Goal: Navigation & Orientation: Find specific page/section

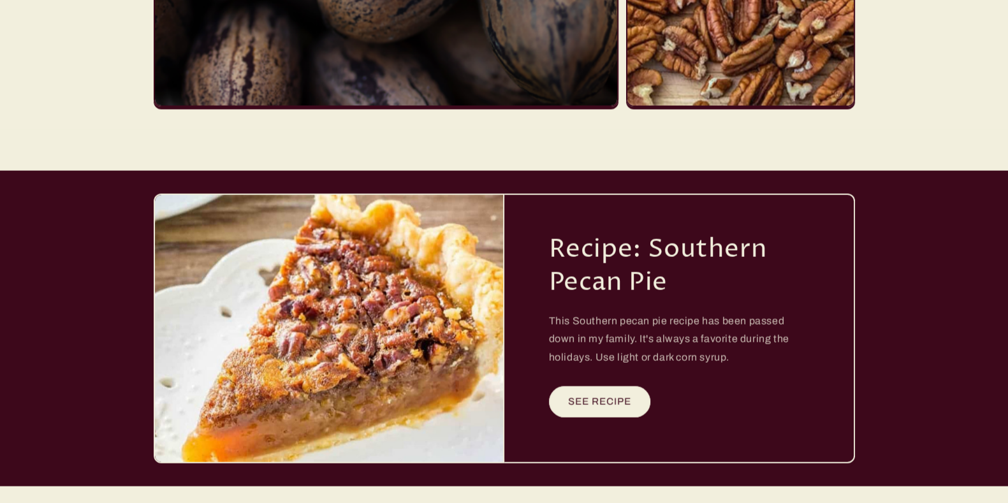
scroll to position [3349, 0]
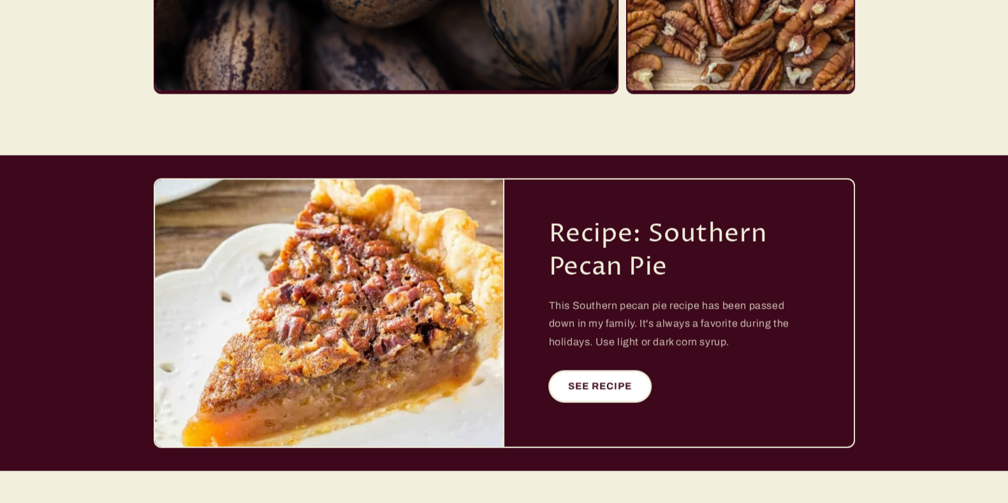
click at [596, 376] on link "SEE RECIPE" at bounding box center [600, 386] width 102 height 31
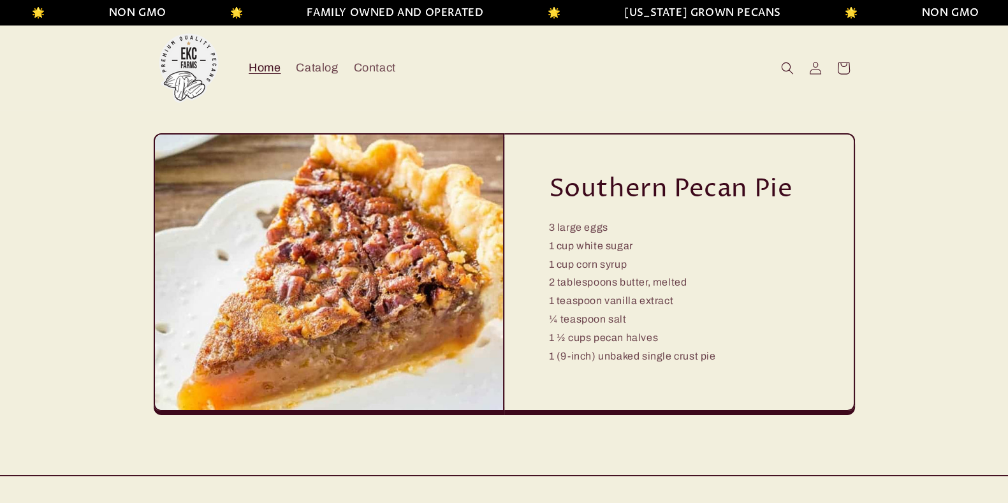
click at [260, 67] on span "Home" at bounding box center [265, 68] width 32 height 15
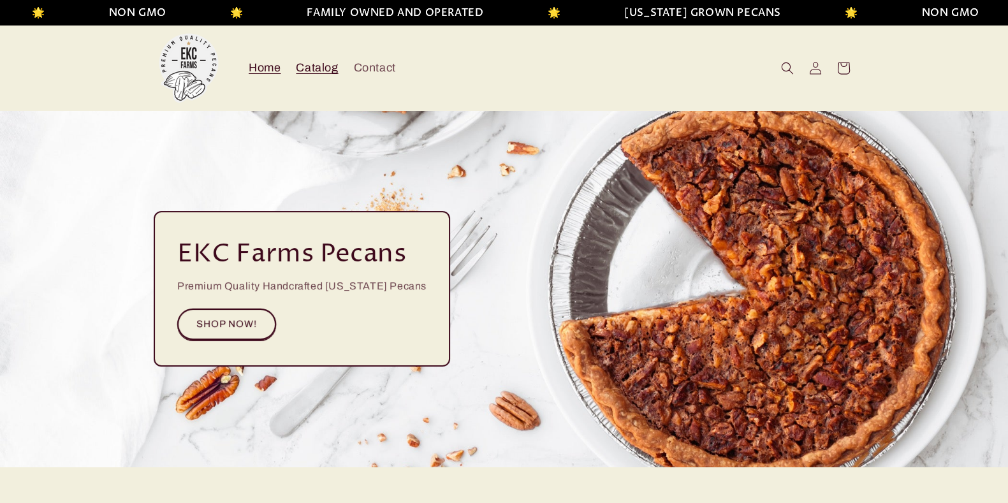
click at [323, 64] on span "Catalog" at bounding box center [317, 68] width 42 height 15
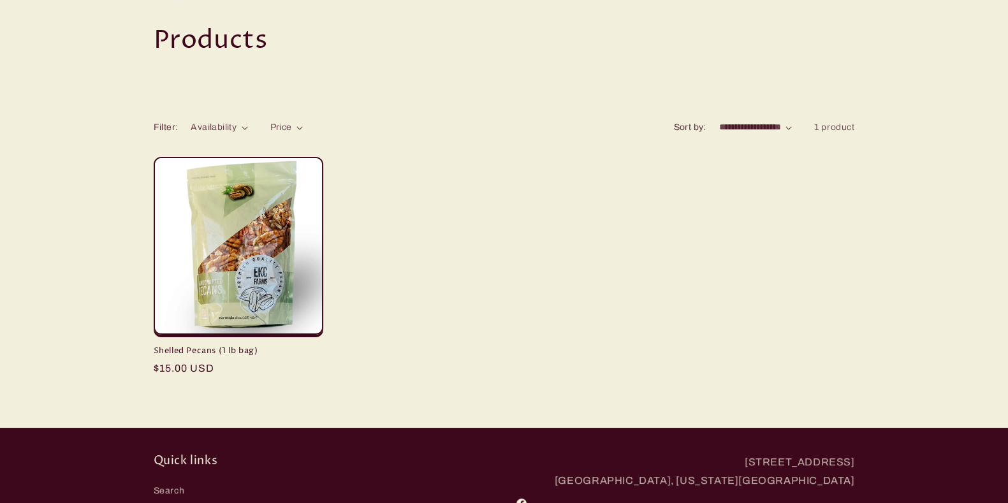
scroll to position [159, 0]
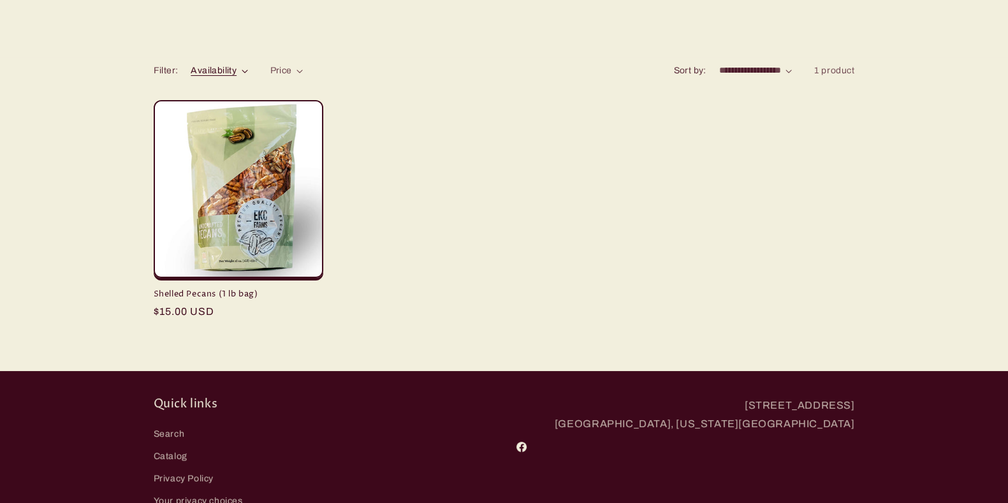
click at [218, 67] on span "Availability" at bounding box center [214, 71] width 46 height 10
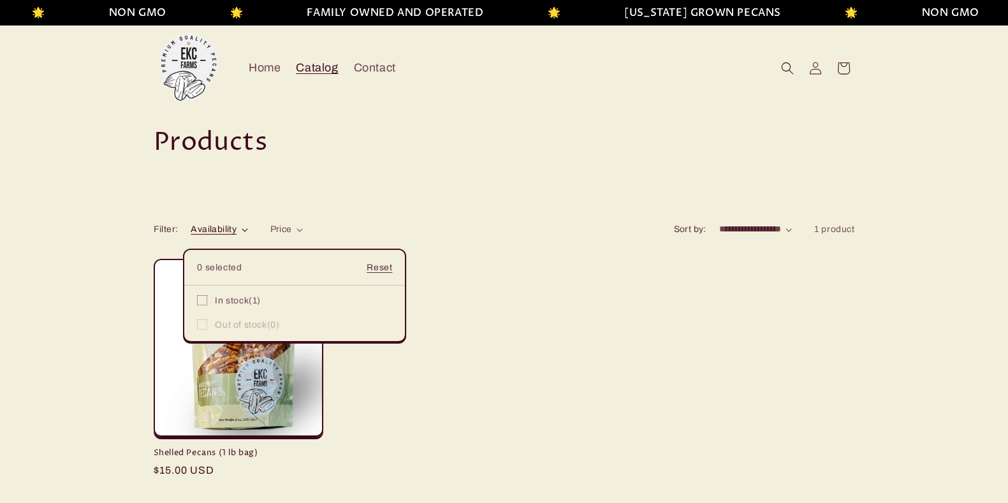
scroll to position [0, 0]
click at [277, 66] on span "Home" at bounding box center [265, 68] width 32 height 15
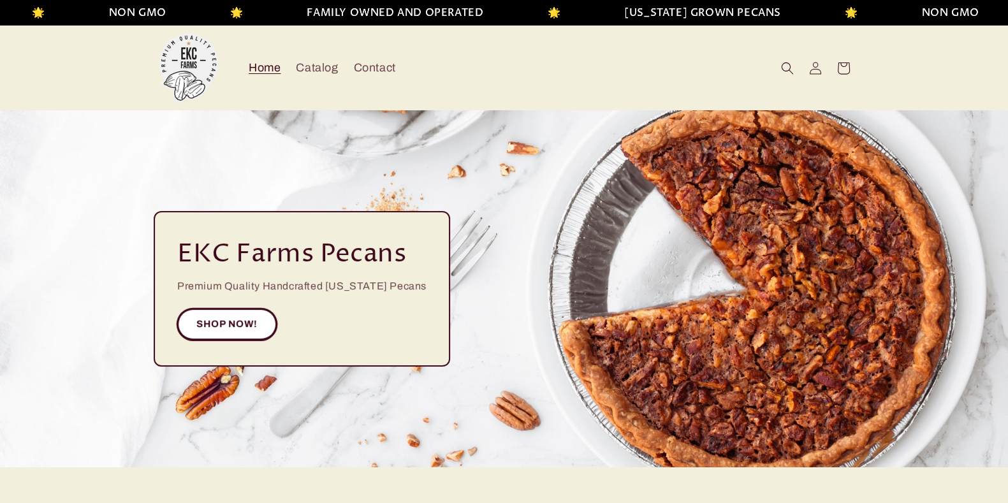
click at [214, 324] on link "SHOP NOW!" at bounding box center [227, 324] width 100 height 31
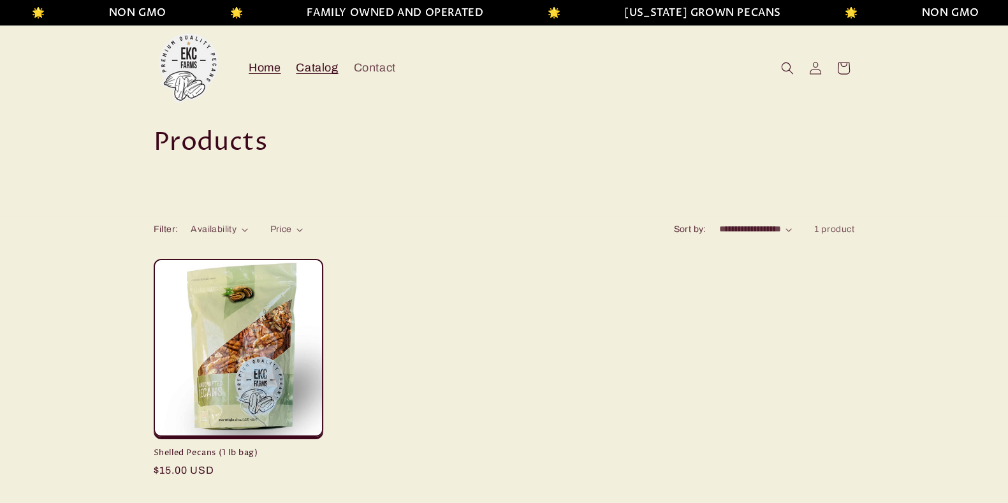
click at [262, 70] on span "Home" at bounding box center [265, 68] width 32 height 15
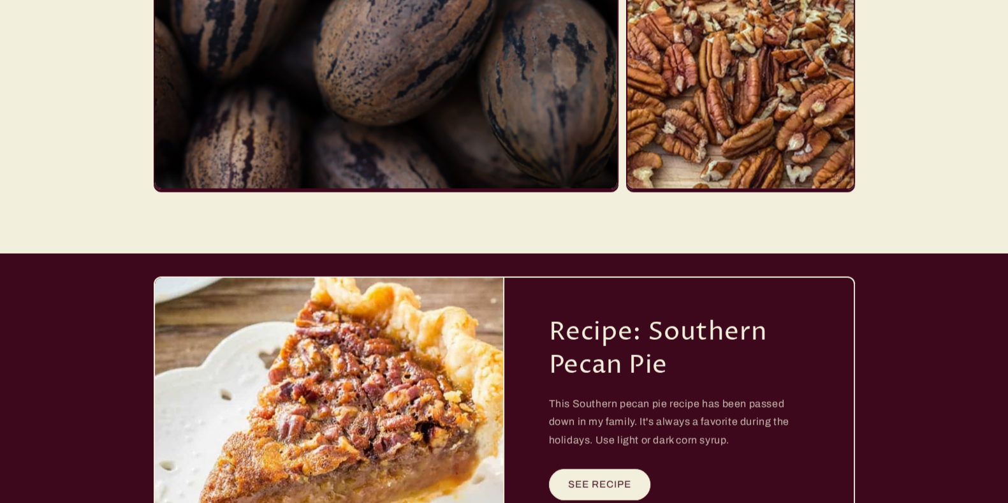
scroll to position [3349, 0]
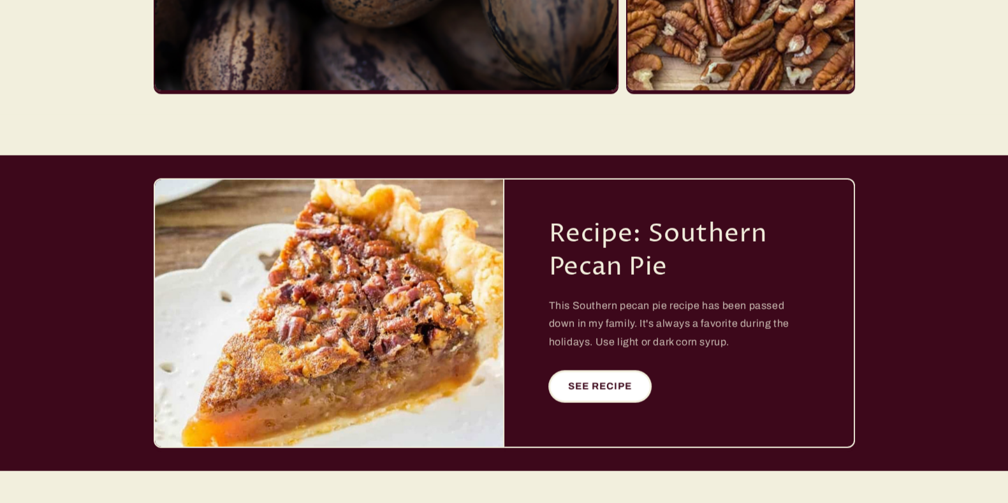
click at [603, 371] on link "SEE RECIPE" at bounding box center [600, 386] width 102 height 31
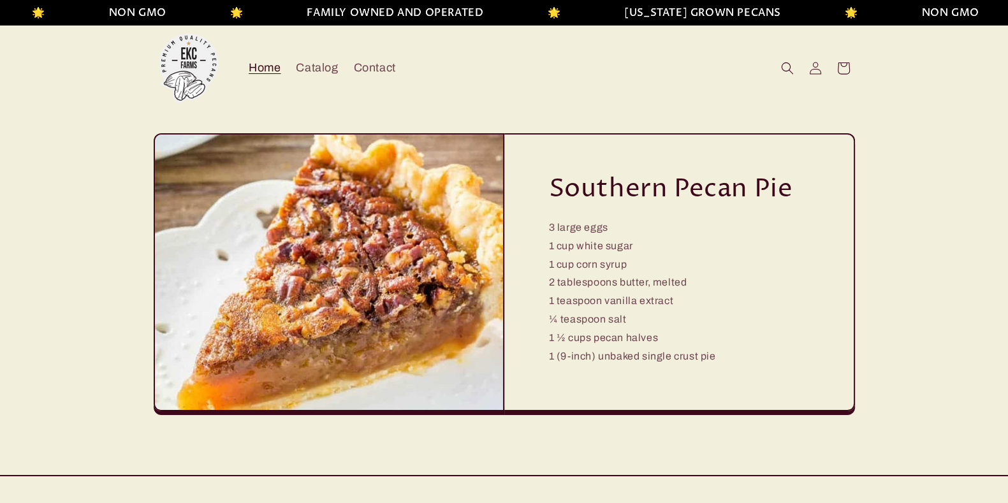
click at [265, 70] on span "Home" at bounding box center [265, 68] width 32 height 15
